Goal: Obtain resource: Download file/media

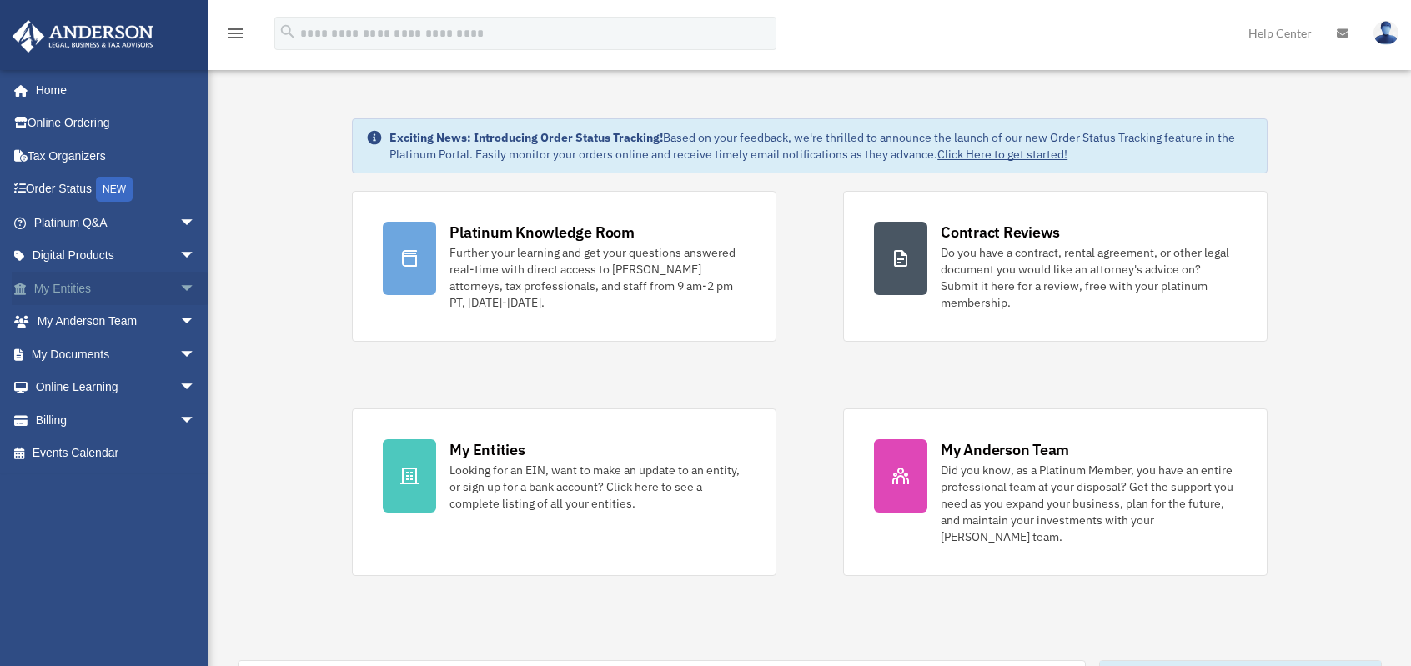
click at [179, 288] on span "arrow_drop_down" at bounding box center [195, 289] width 33 height 34
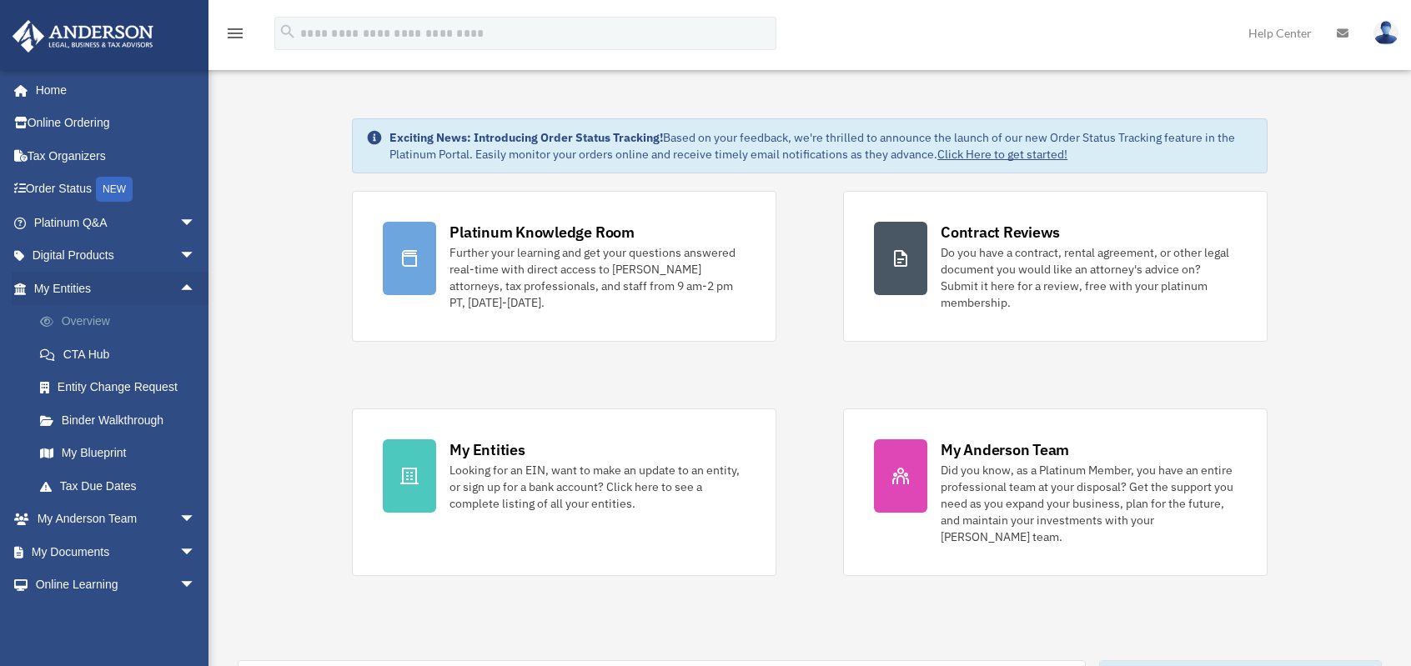
click at [99, 324] on link "Overview" at bounding box center [122, 321] width 198 height 33
click at [99, 323] on link "Overview" at bounding box center [122, 321] width 198 height 33
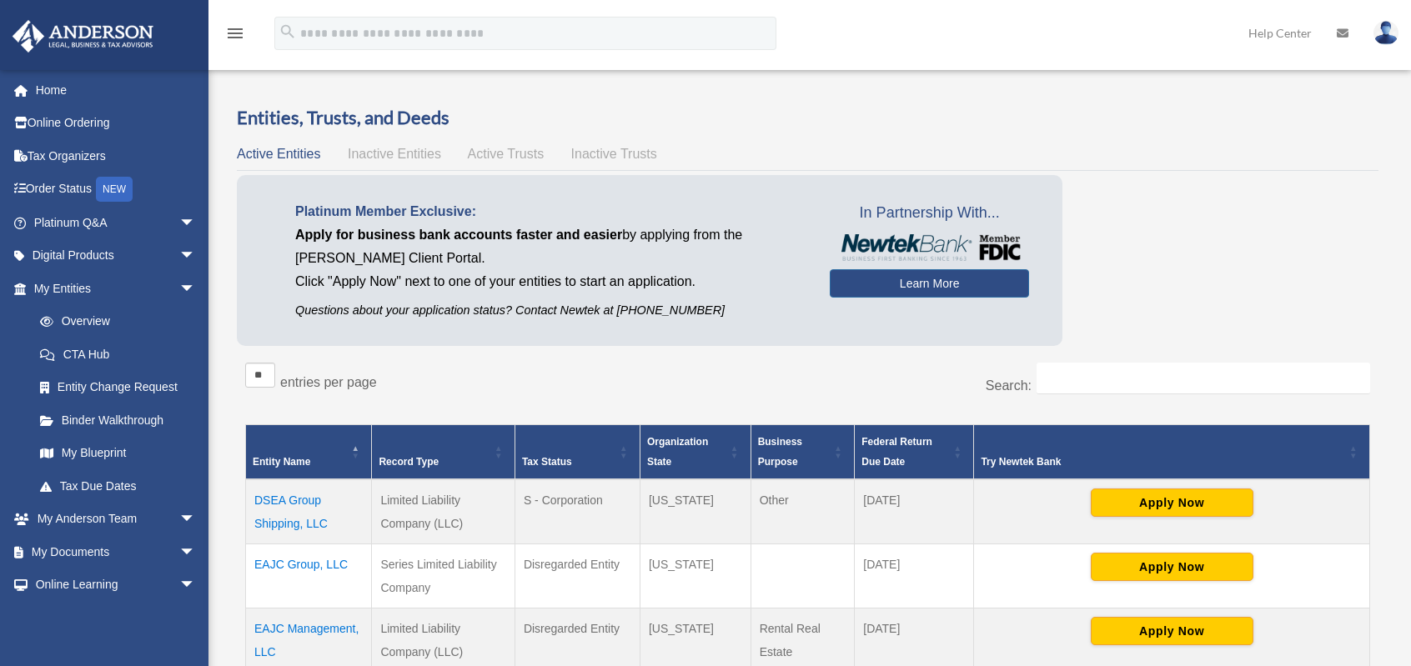
scroll to position [250, 0]
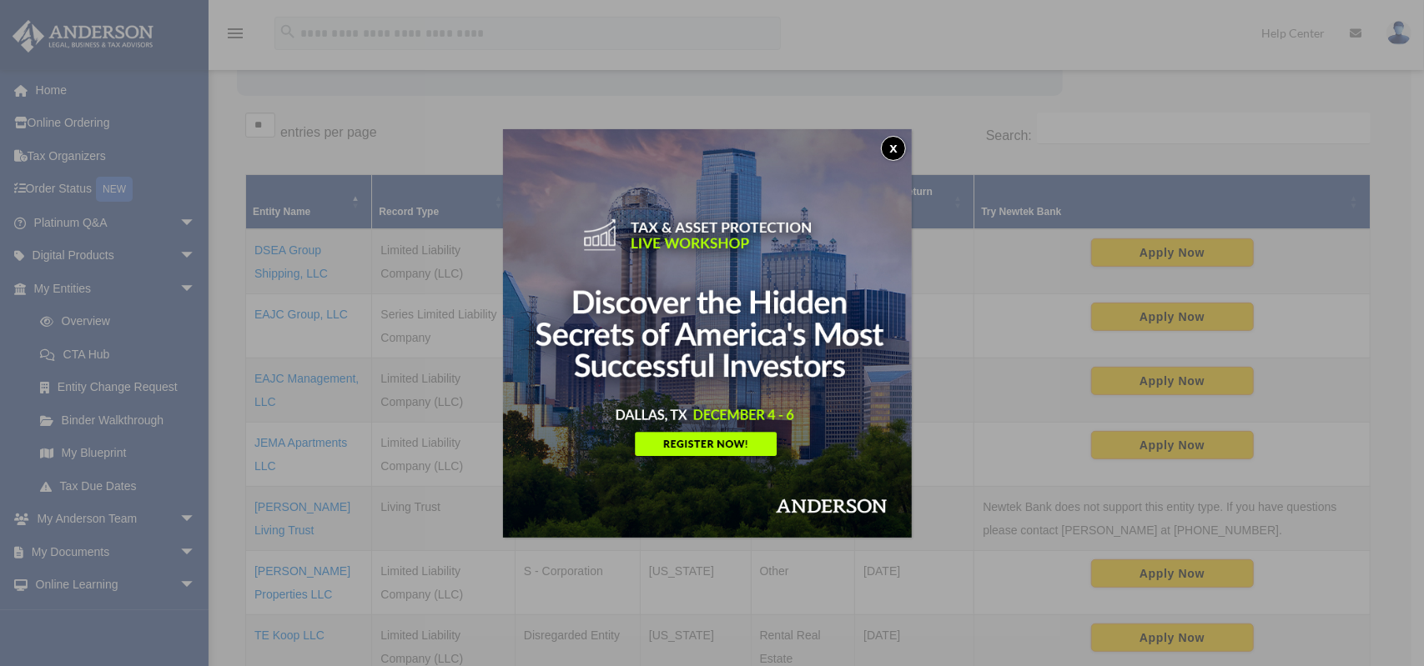
click at [898, 145] on button "x" at bounding box center [893, 148] width 25 height 25
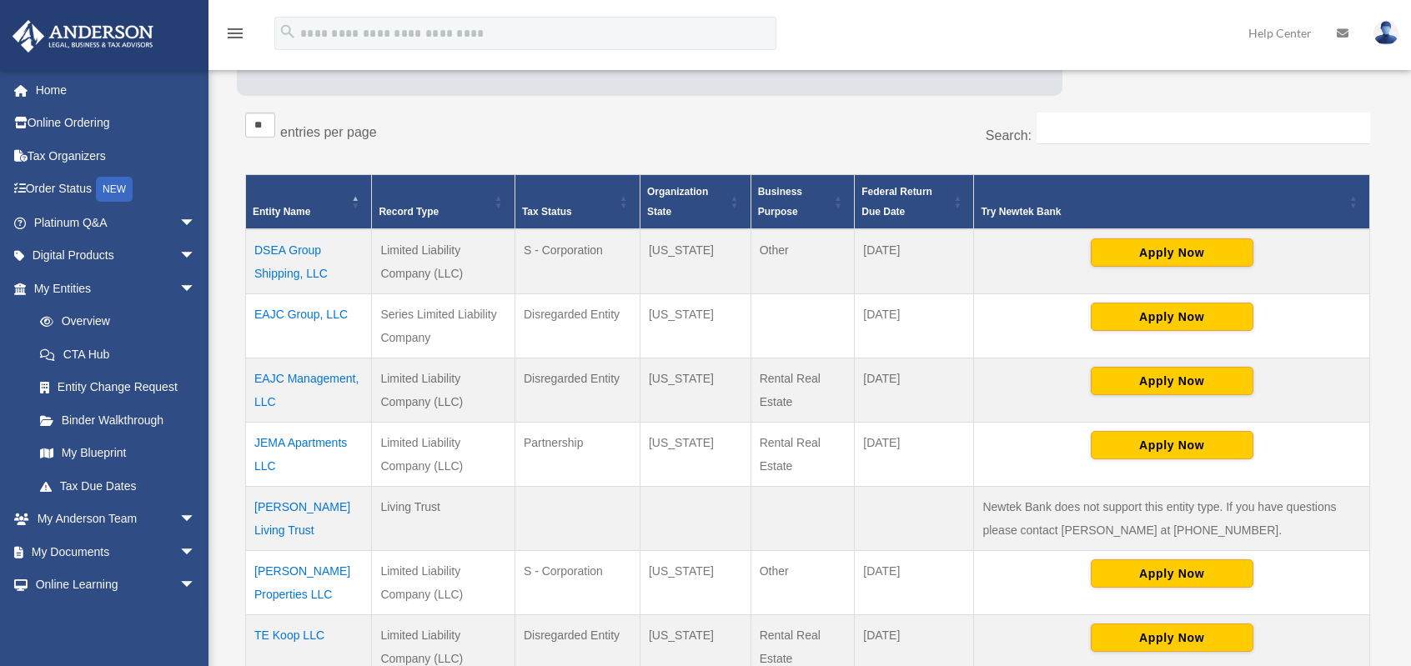
click at [313, 251] on td "DSEA Group Shipping, LLC" at bounding box center [309, 261] width 126 height 65
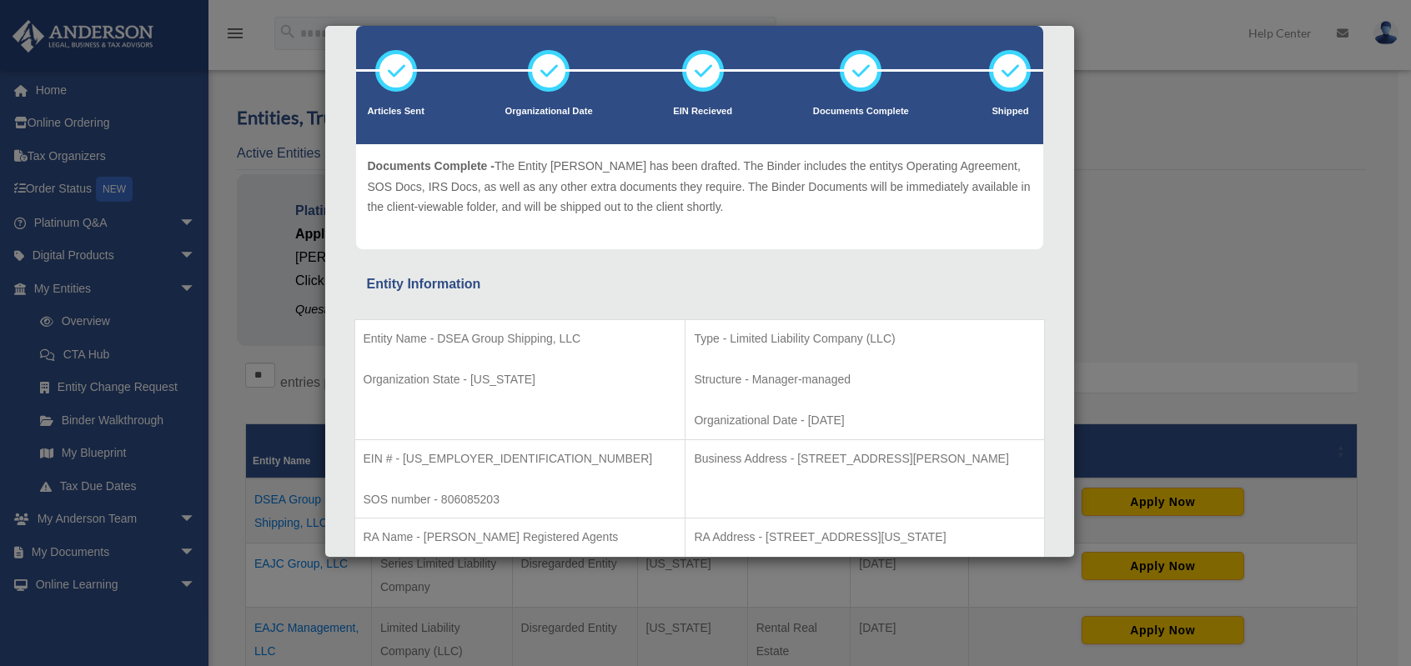
scroll to position [0, 0]
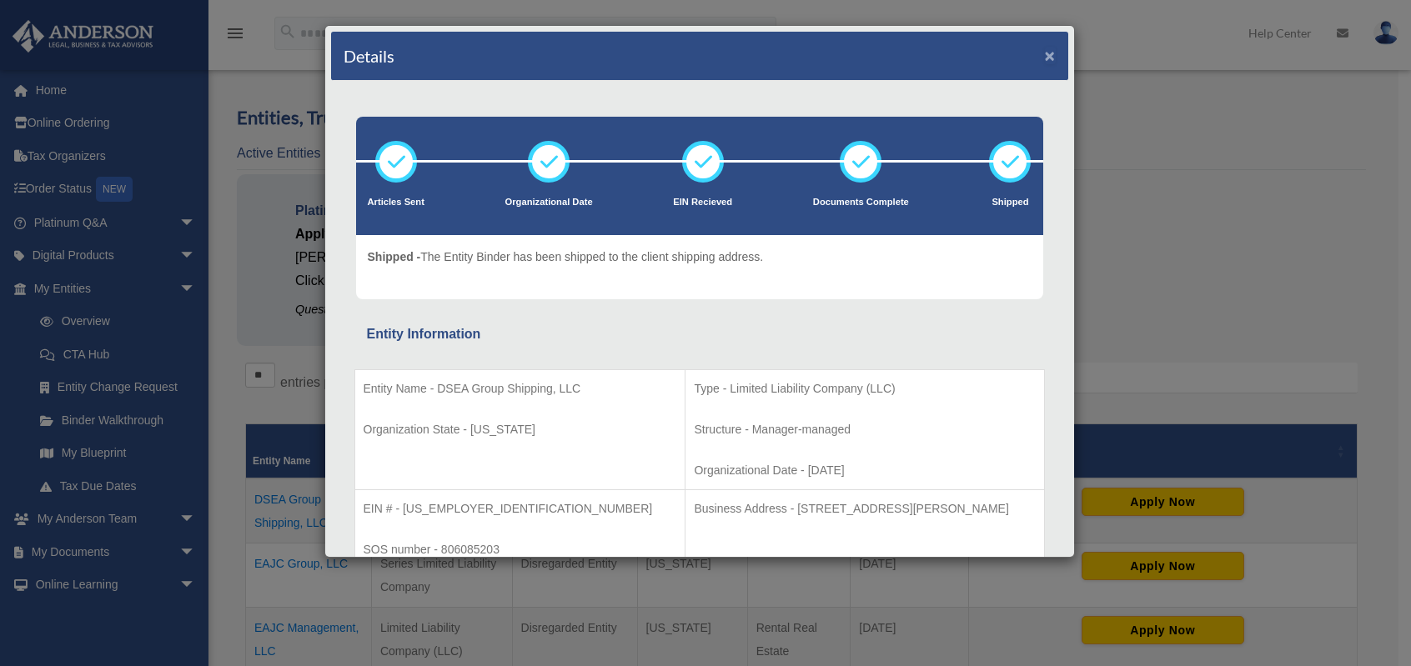
click at [1045, 53] on button "×" at bounding box center [1050, 56] width 11 height 18
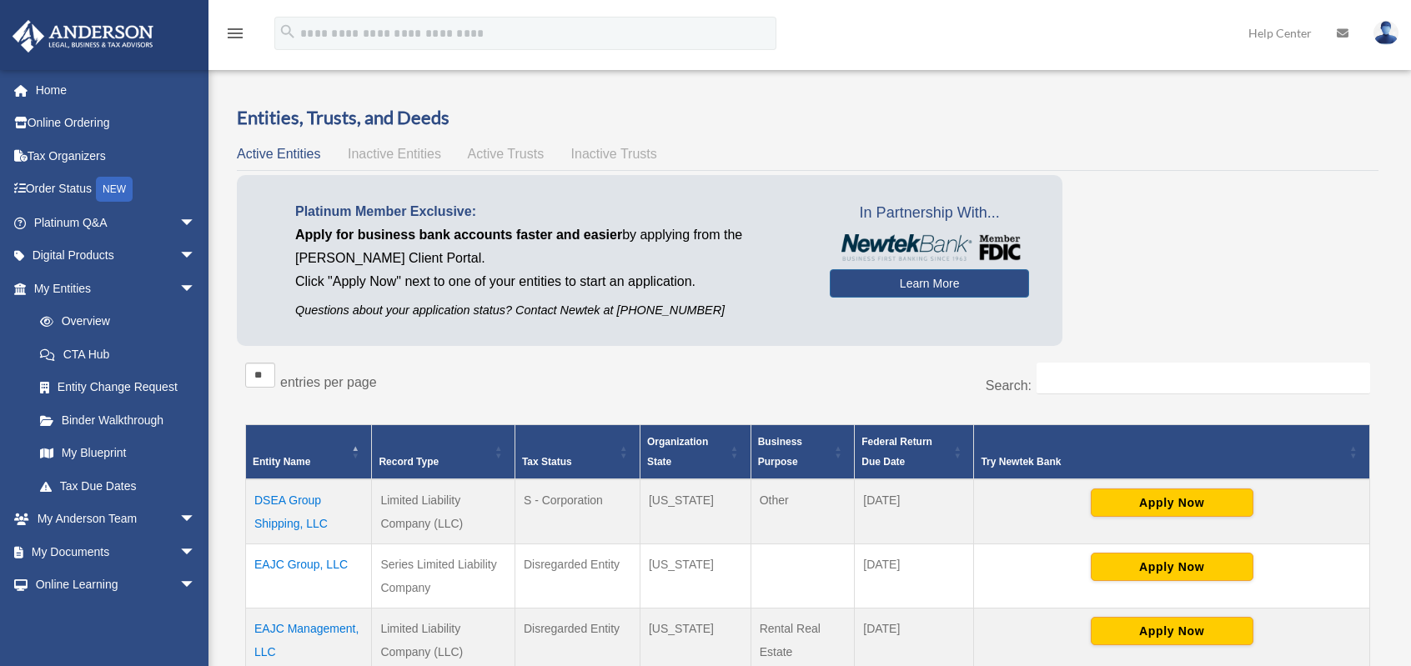
scroll to position [250, 0]
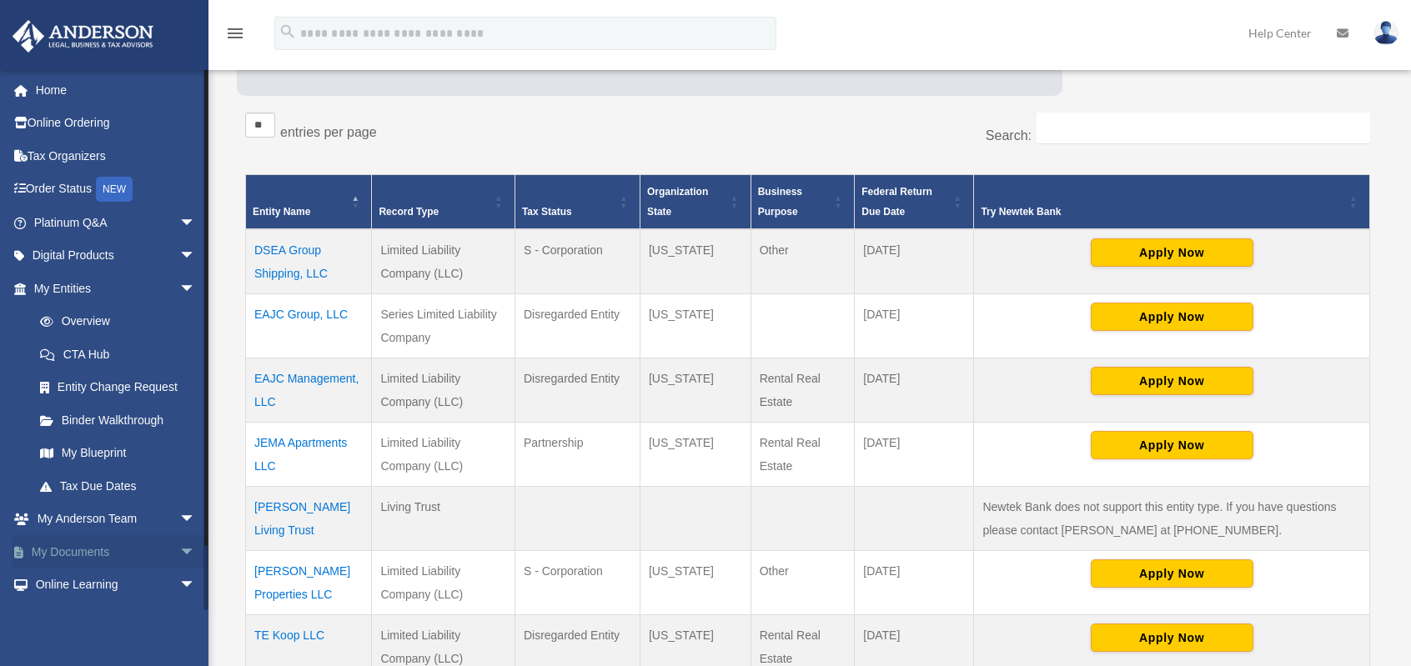
click at [179, 550] on span "arrow_drop_down" at bounding box center [195, 552] width 33 height 34
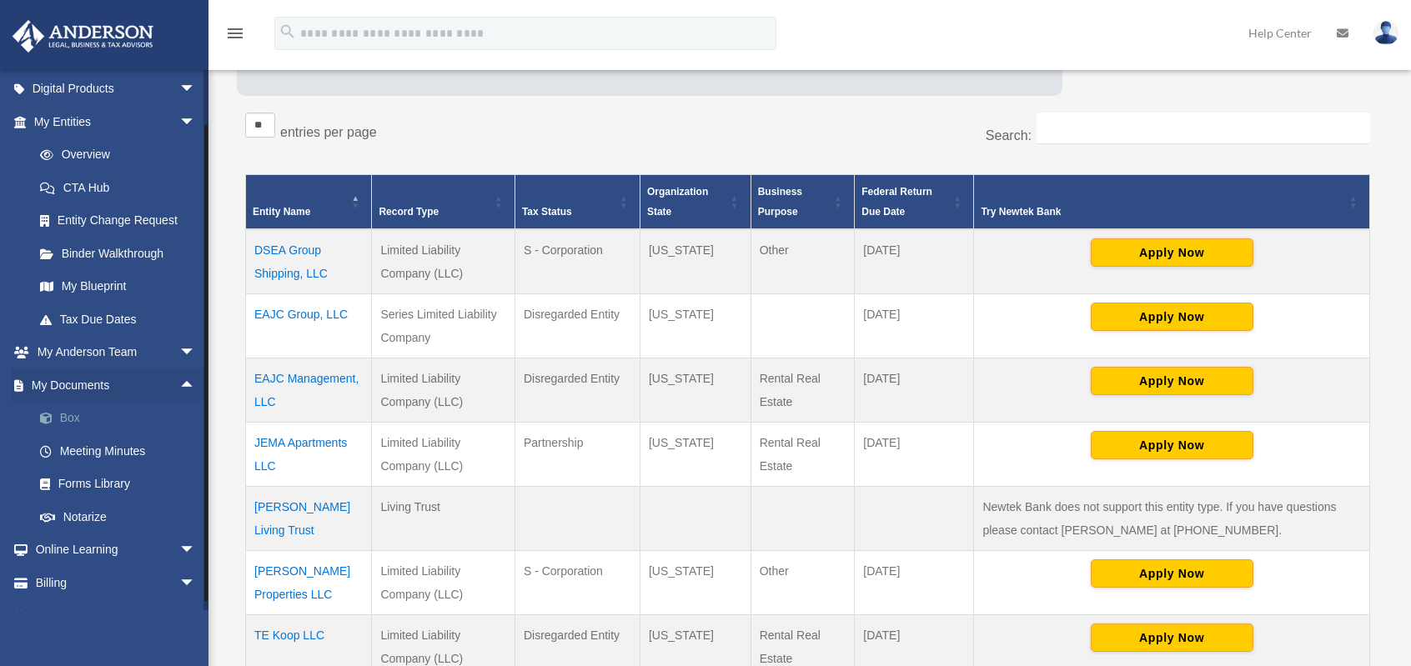
click at [78, 418] on link "Box" at bounding box center [122, 418] width 198 height 33
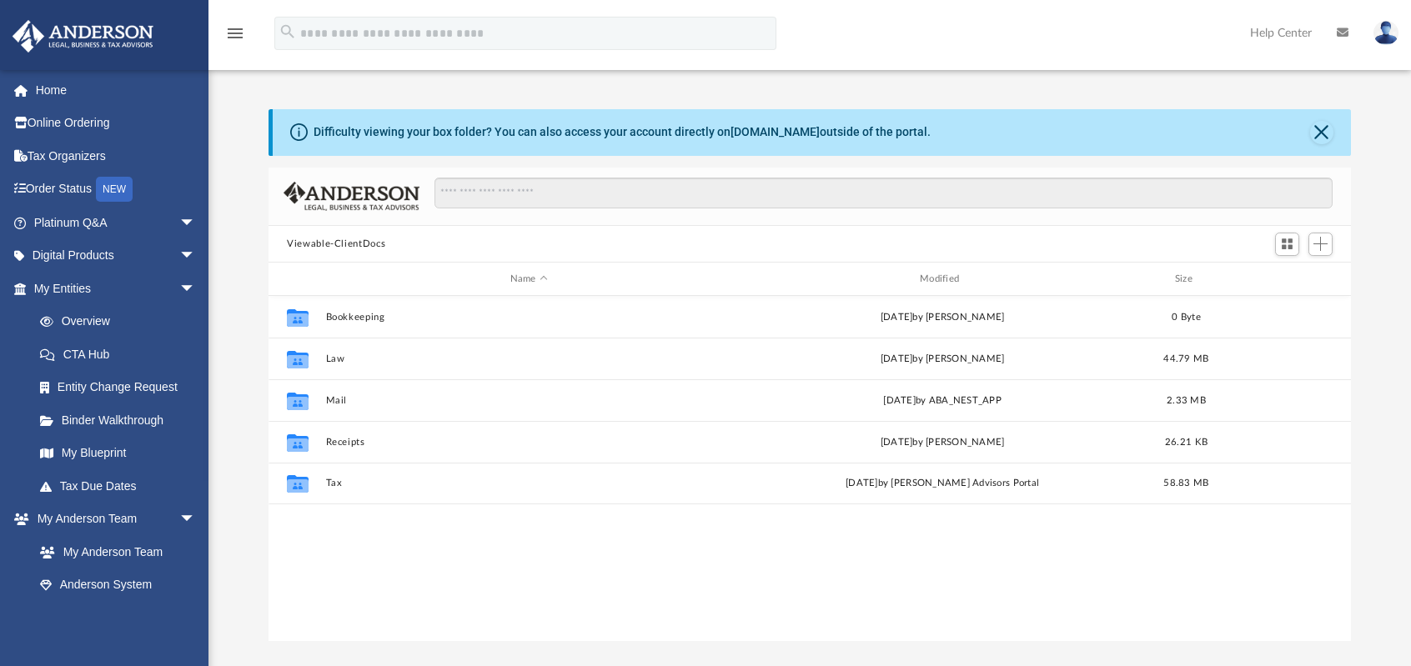
scroll to position [366, 1069]
click at [1313, 131] on button "Close" at bounding box center [1321, 132] width 23 height 23
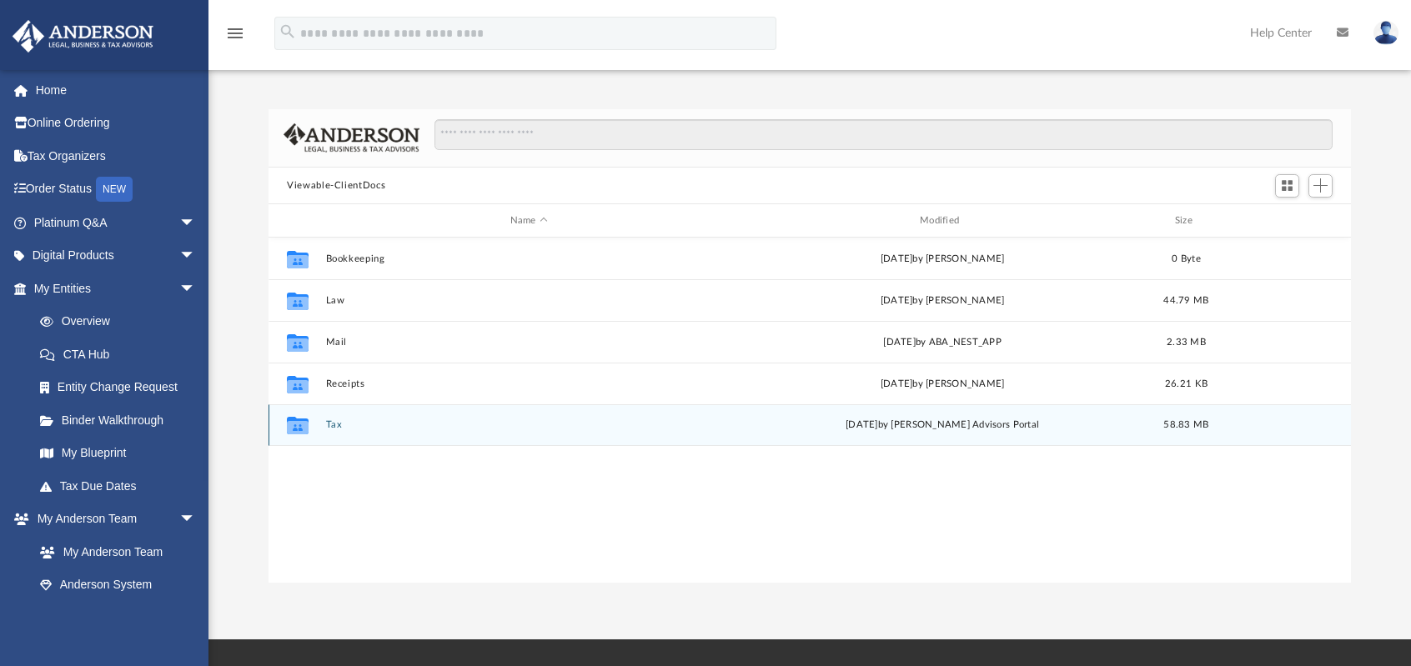
click at [334, 424] on button "Tax" at bounding box center [529, 425] width 406 height 11
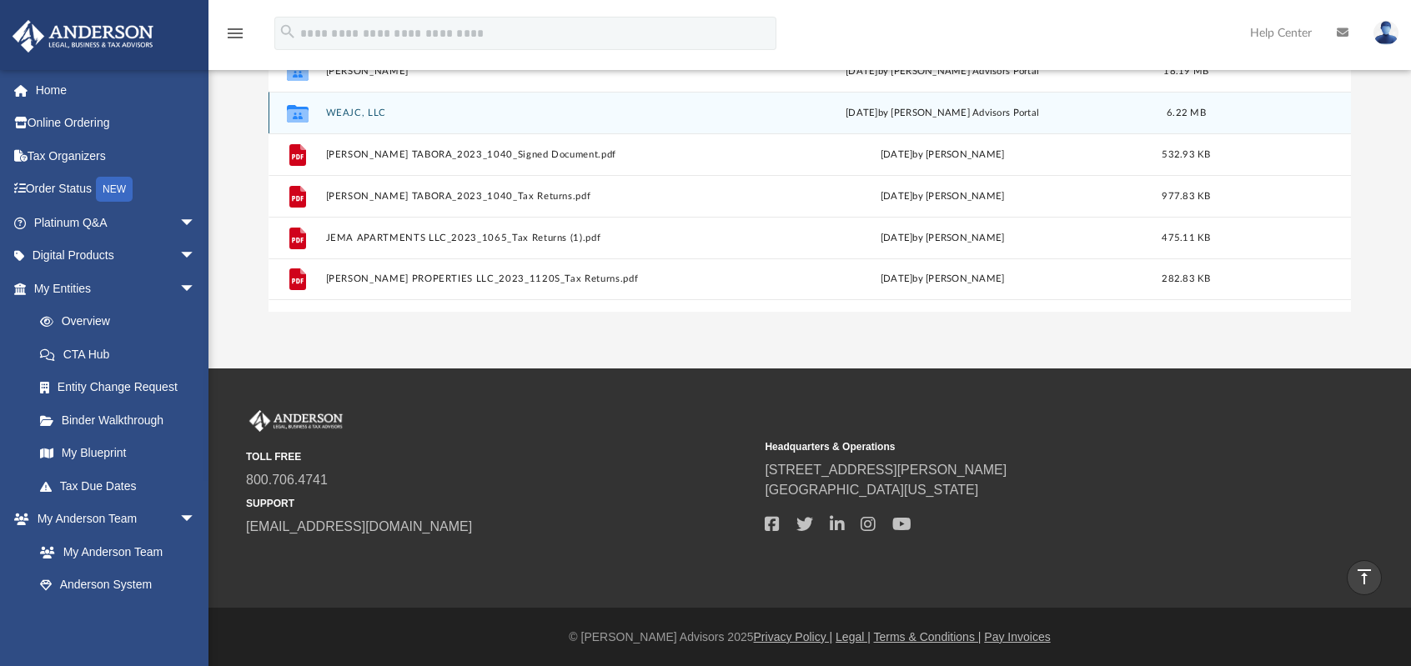
scroll to position [0, 0]
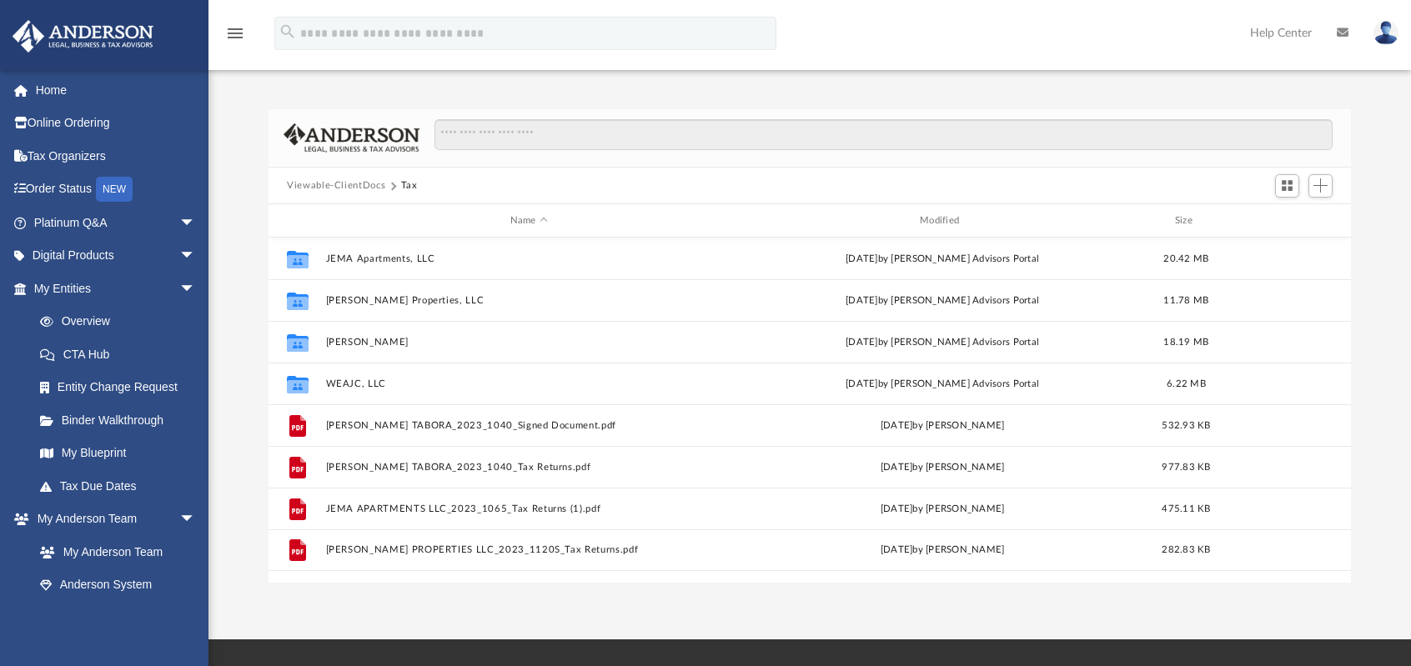
click at [358, 188] on button "Viewable-ClientDocs" at bounding box center [336, 185] width 98 height 15
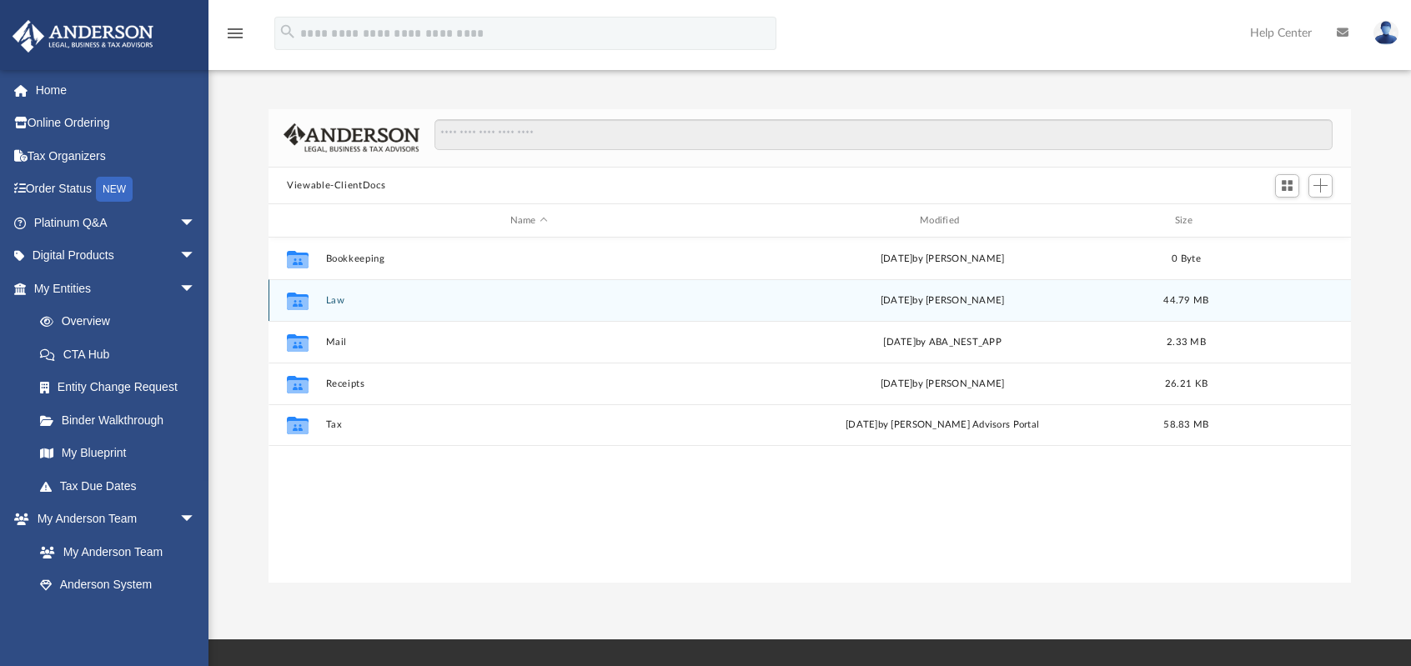
click at [336, 301] on button "Law" at bounding box center [529, 300] width 406 height 11
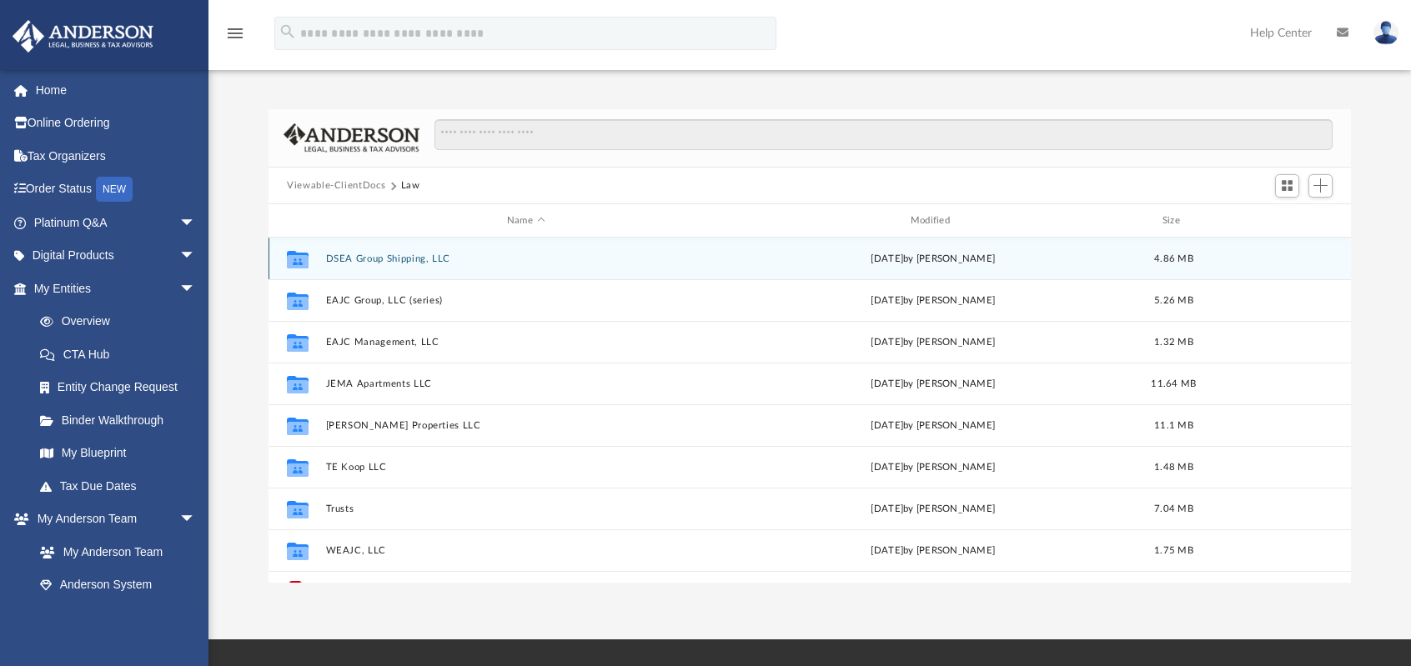
click at [359, 259] on button "DSEA Group Shipping, LLC" at bounding box center [526, 259] width 400 height 11
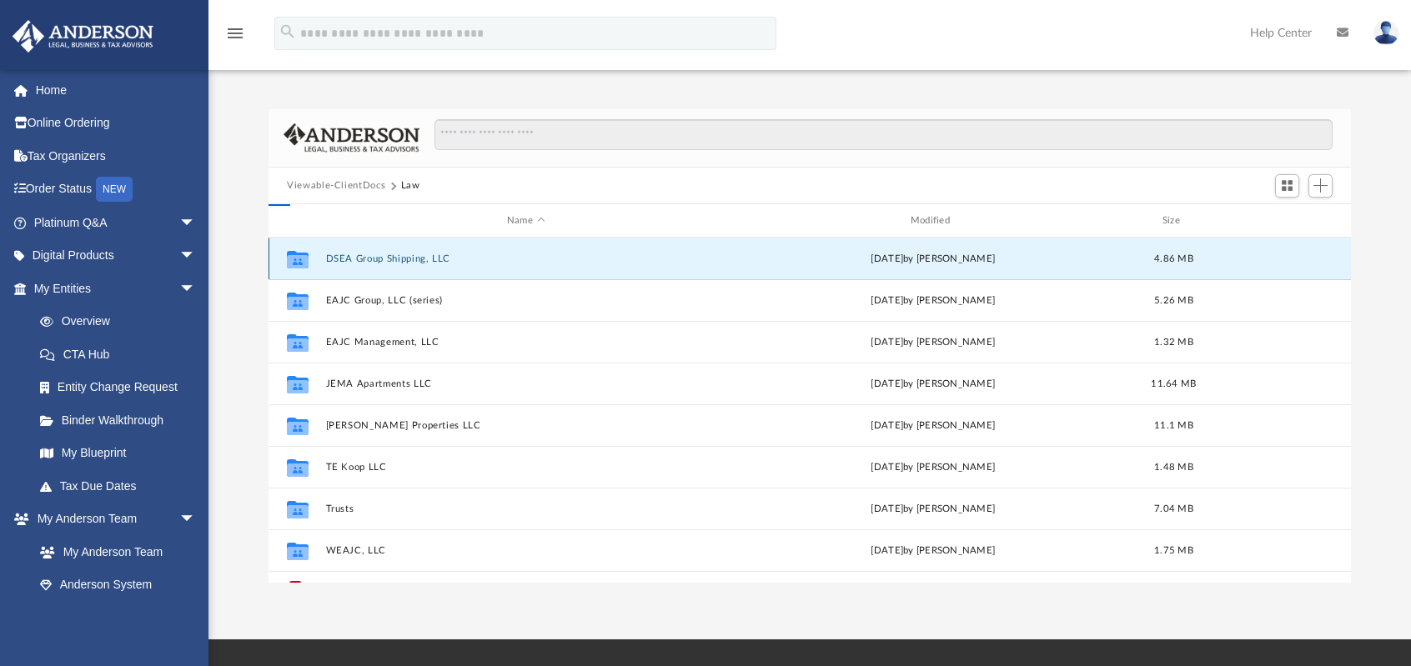
click at [359, 259] on button "DSEA Group Shipping, LLC" at bounding box center [526, 259] width 400 height 11
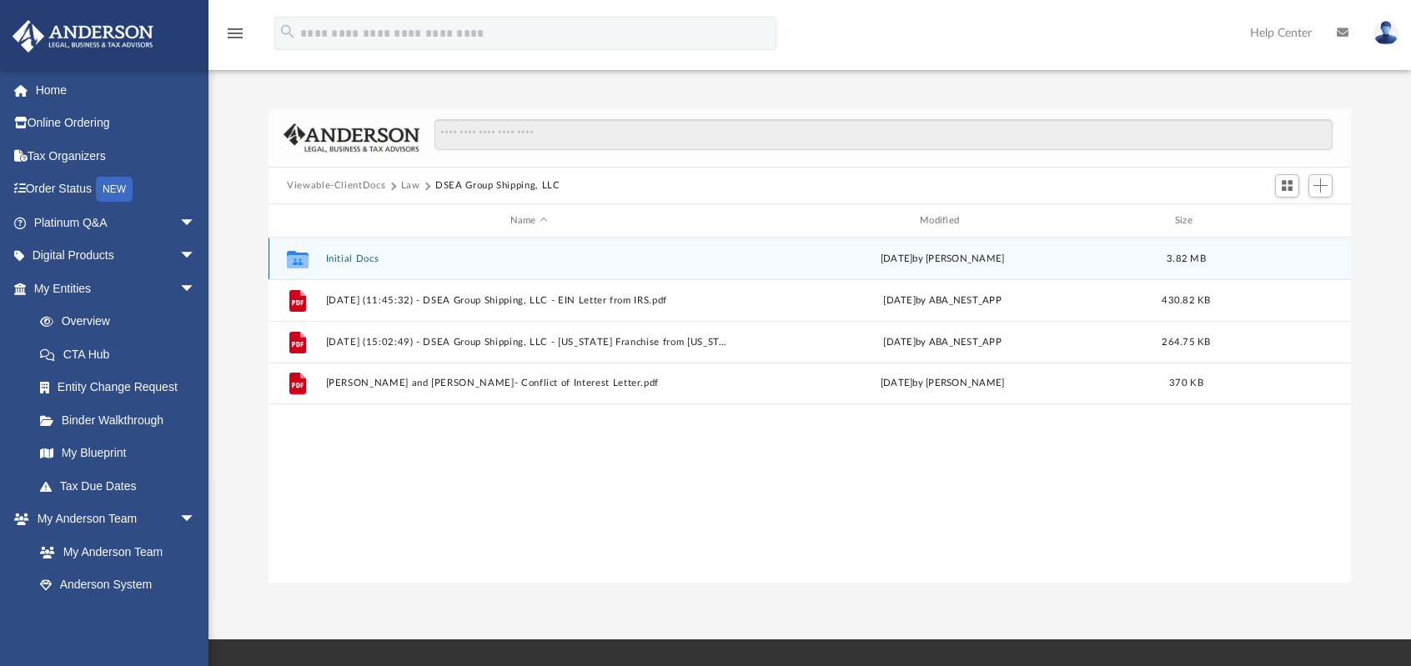
click at [364, 259] on button "Initial Docs" at bounding box center [529, 259] width 406 height 11
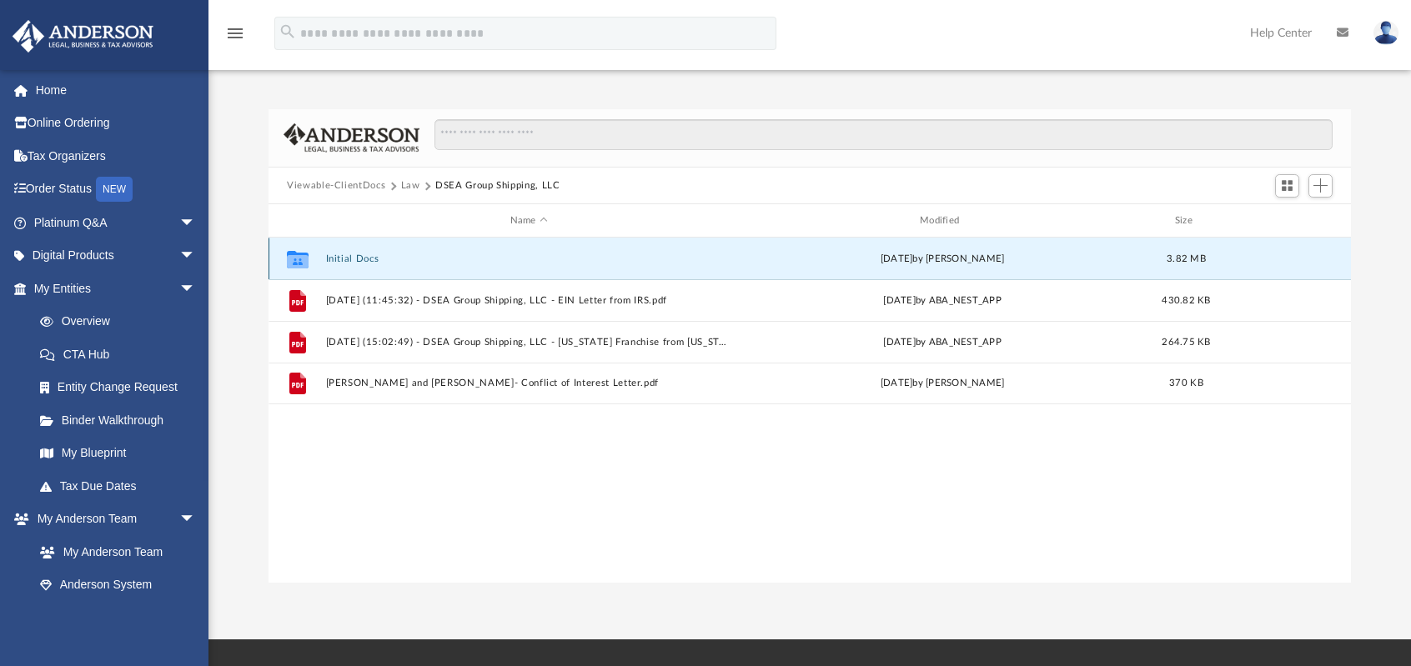
click at [364, 259] on button "Initial Docs" at bounding box center [529, 259] width 406 height 11
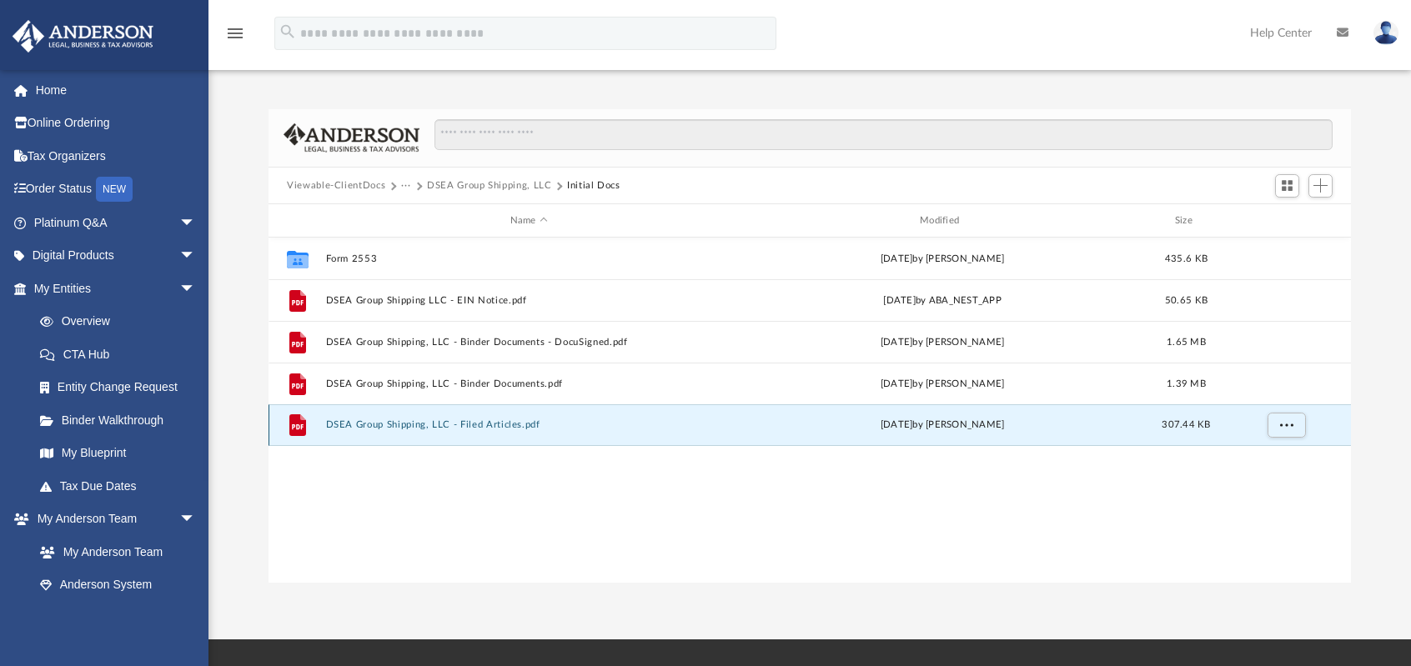
click at [419, 424] on button "DSEA Group Shipping, LLC - Filed Articles.pdf" at bounding box center [529, 425] width 406 height 11
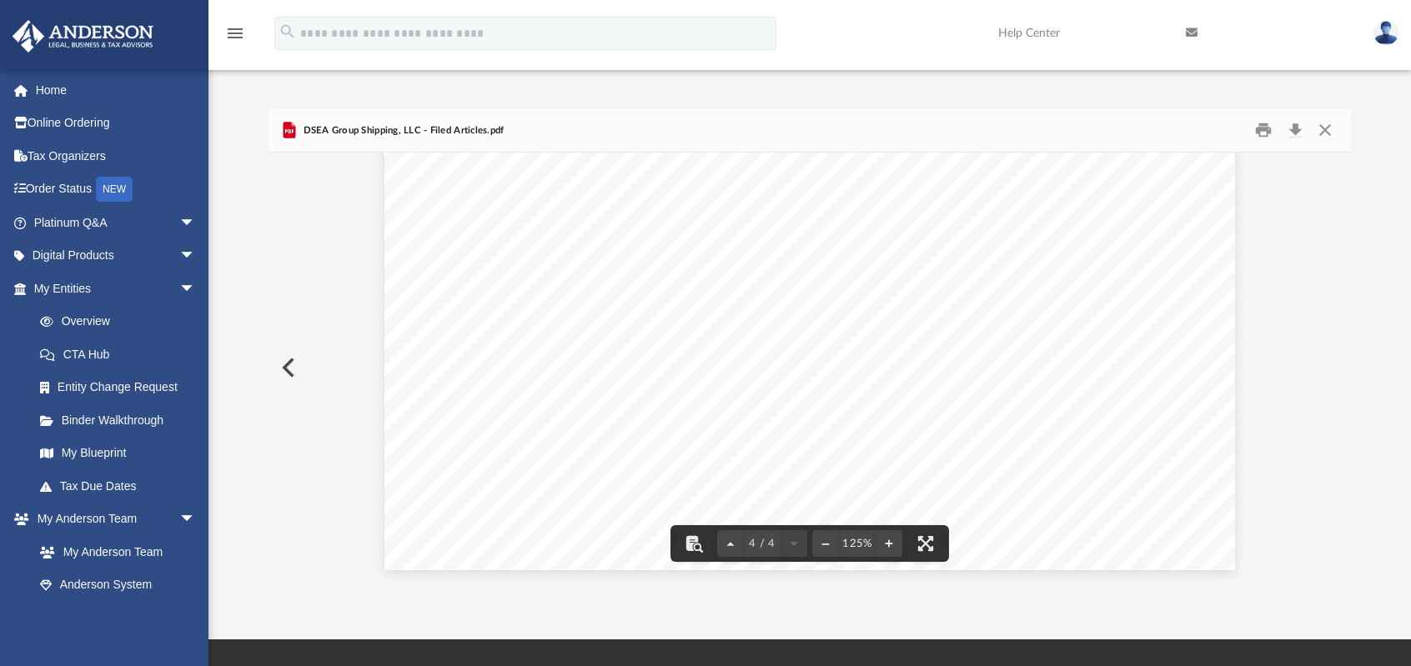
scroll to position [3406, 0]
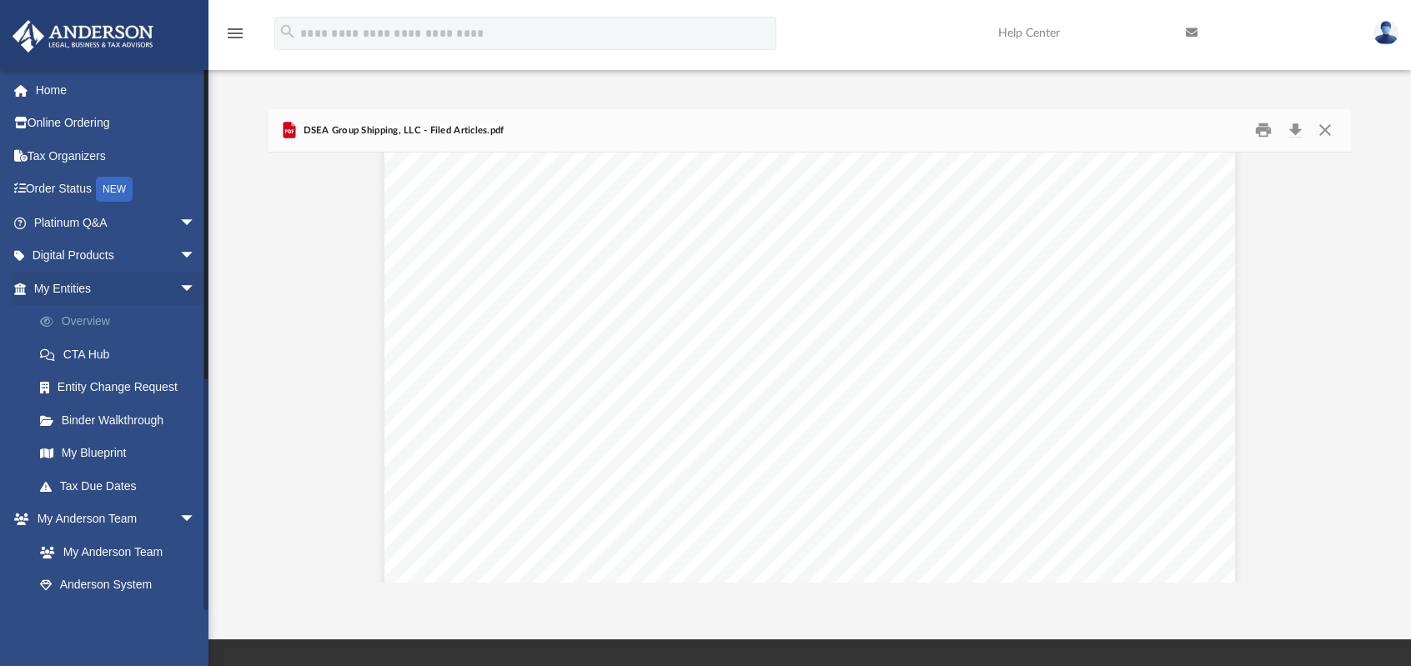
click at [83, 319] on link "Overview" at bounding box center [122, 321] width 198 height 33
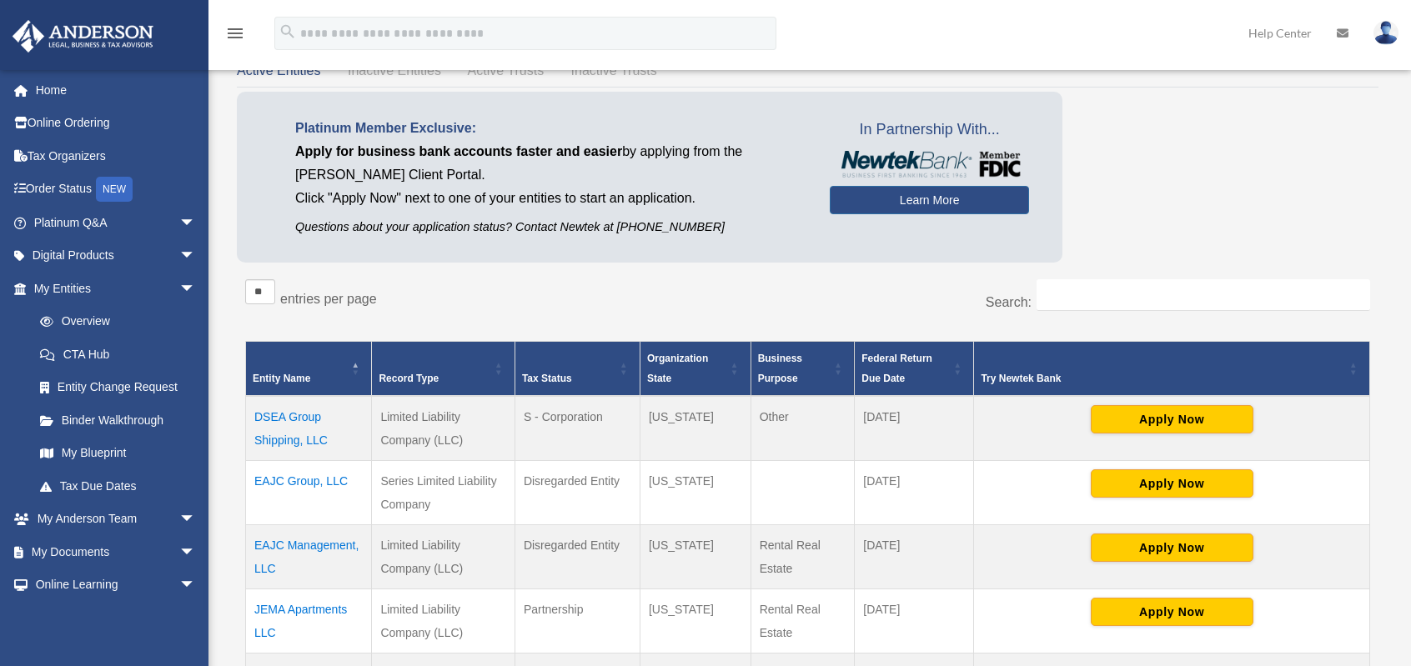
scroll to position [167, 0]
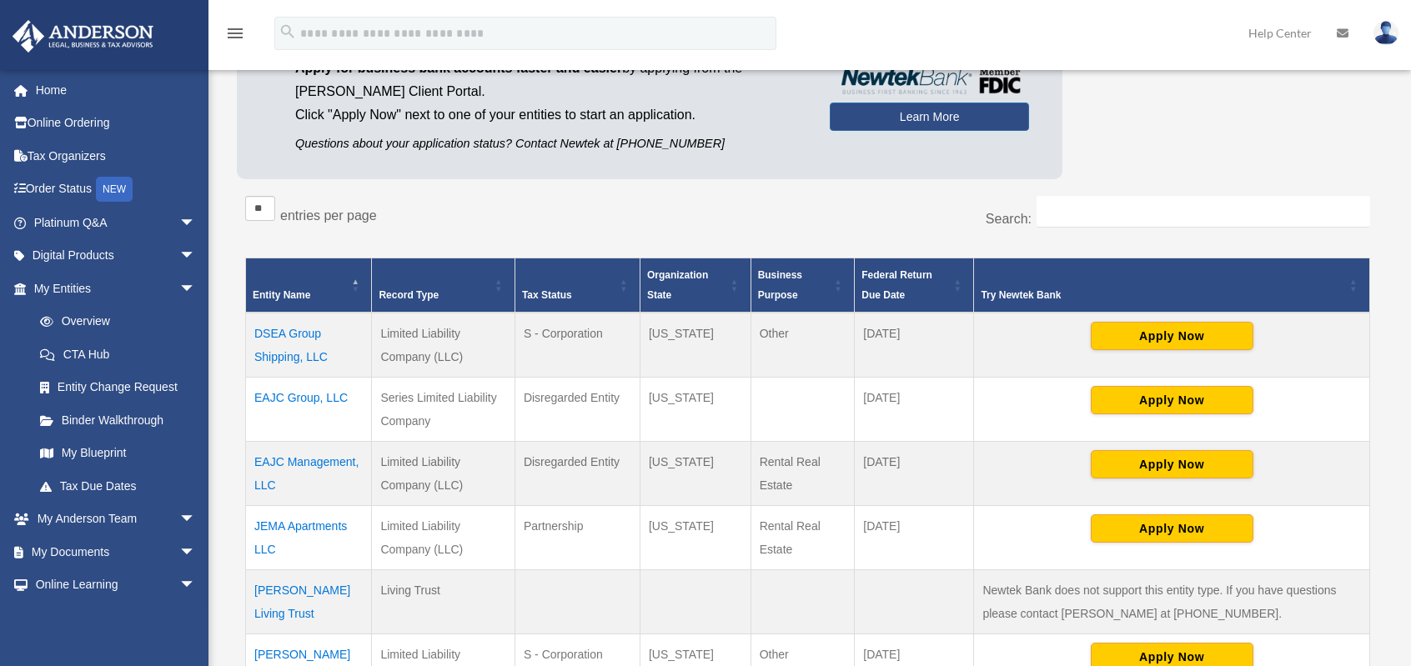
click at [294, 329] on td "DSEA Group Shipping, LLC" at bounding box center [309, 345] width 126 height 65
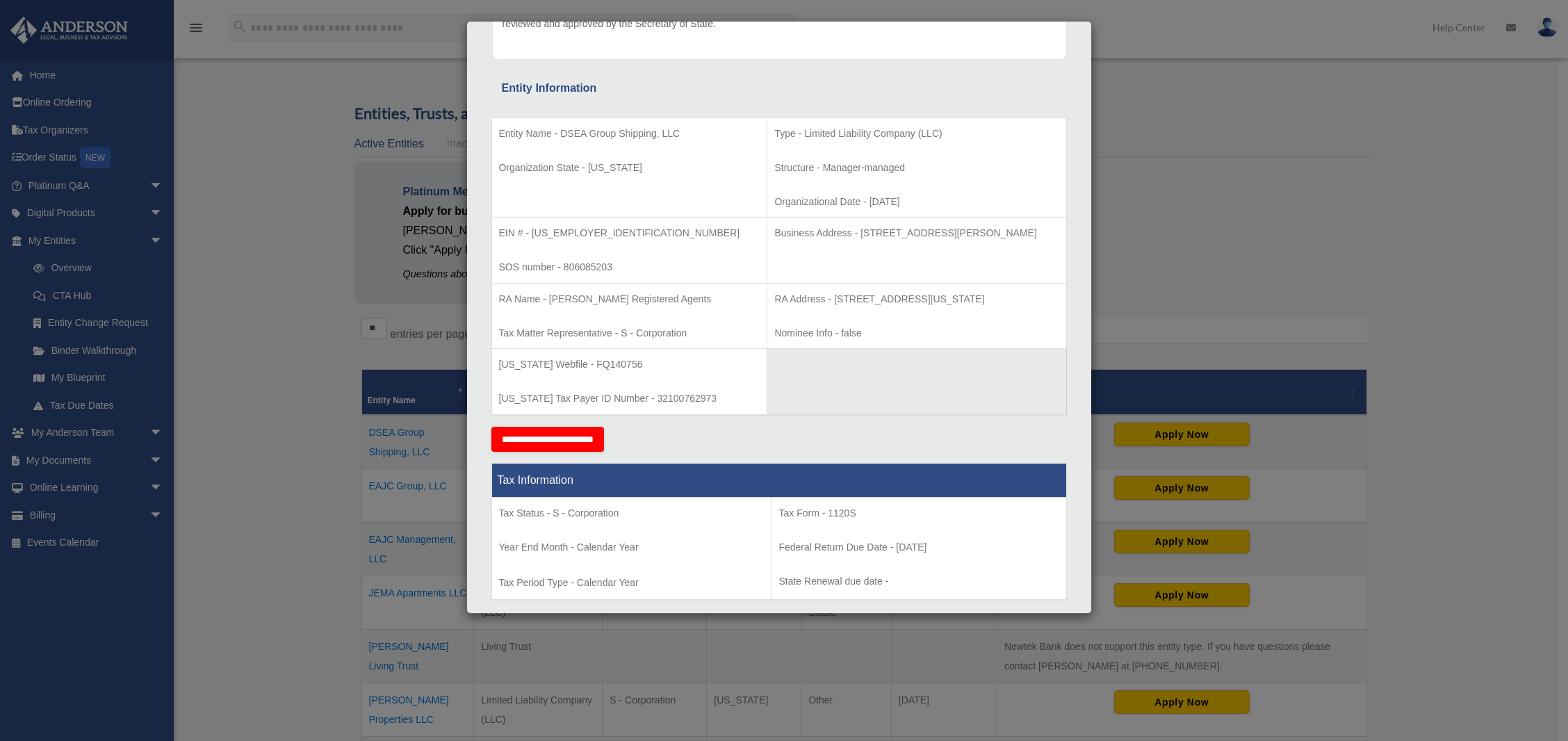
scroll to position [208, 0]
click at [1175, 192] on div "Details × Articles Sent Organizational Date" at bounding box center [784, 370] width 1568 height 741
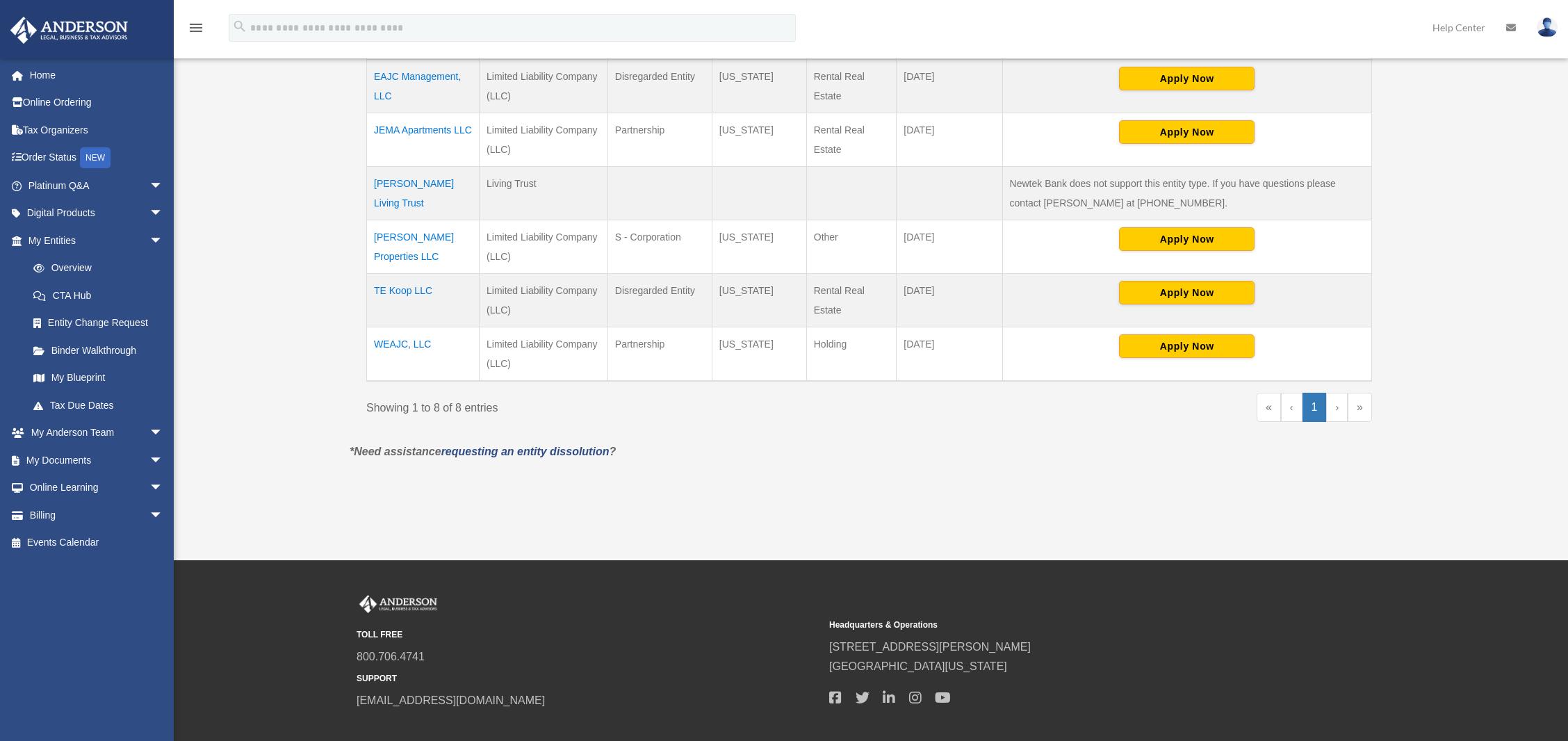
scroll to position [0, 0]
